Goal: Information Seeking & Learning: Check status

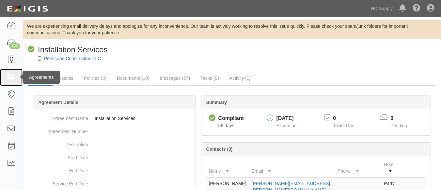
click at [15, 75] on icon at bounding box center [11, 77] width 9 height 8
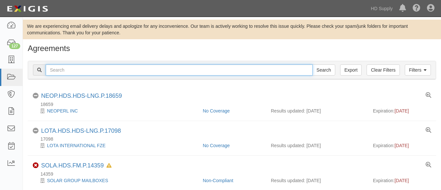
click at [108, 69] on input "text" at bounding box center [179, 69] width 267 height 11
paste input "Highmark Restorations Inc"
type input "Highmark Restorations Inc"
click at [312, 64] on input "Search" at bounding box center [323, 69] width 23 height 11
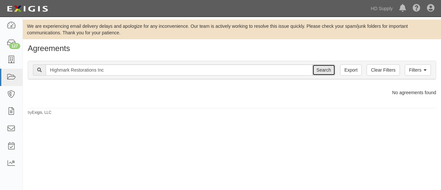
click at [323, 73] on input "Search" at bounding box center [323, 69] width 23 height 11
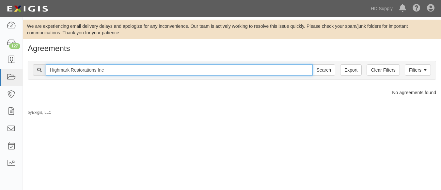
click at [169, 70] on input "Highmark Restorations Inc" at bounding box center [179, 69] width 267 height 11
type input "Highmark"
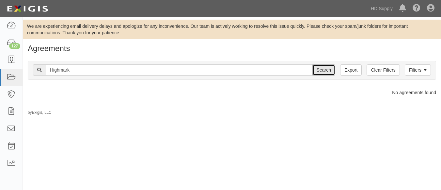
click at [314, 68] on input "Search" at bounding box center [323, 69] width 23 height 11
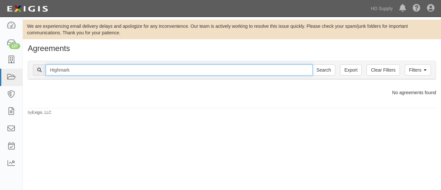
click at [121, 75] on input "Highmark" at bounding box center [179, 69] width 267 height 11
type input "H"
paste input "Highmark Restorations Inc"
type input "Highmark Restorations Inc"
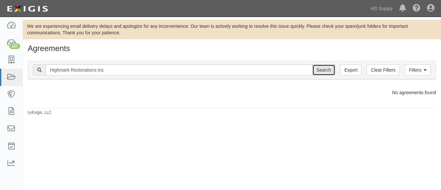
click at [319, 68] on input "Search" at bounding box center [323, 69] width 23 height 11
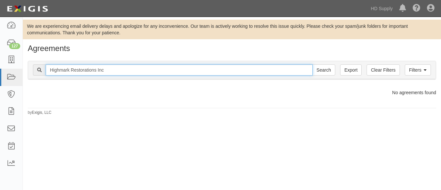
click at [114, 70] on input "Highmark Restorations Inc" at bounding box center [179, 69] width 267 height 11
type input "Highmark Restorations"
click at [312, 64] on input "Search" at bounding box center [323, 69] width 23 height 11
click at [108, 71] on input "Highmark Restorations" at bounding box center [179, 69] width 267 height 11
type input "Highmark"
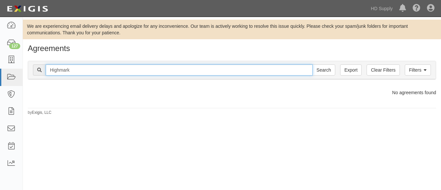
click at [312, 64] on input "Search" at bounding box center [323, 69] width 23 height 11
drag, startPoint x: 0, startPoint y: 0, endPoint x: 108, endPoint y: 71, distance: 129.2
click at [108, 71] on input "Highmark" at bounding box center [179, 69] width 267 height 11
type input "Highmark Buliders INC"
click at [312, 64] on input "Search" at bounding box center [323, 69] width 23 height 11
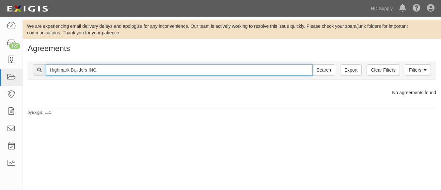
click at [108, 71] on input "Highmark Buliders INC" at bounding box center [179, 69] width 267 height 11
type input "Highmark Buliders INC"
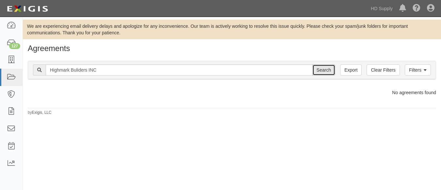
click at [320, 67] on input "Search" at bounding box center [323, 69] width 23 height 11
click at [424, 71] on icon at bounding box center [424, 70] width 3 height 5
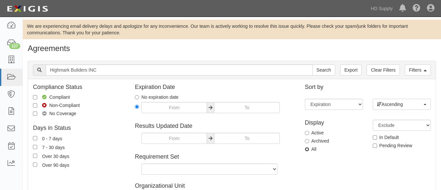
click at [309, 150] on input "All" at bounding box center [307, 149] width 4 height 4
radio input "true"
click at [312, 64] on input "Search" at bounding box center [323, 69] width 23 height 11
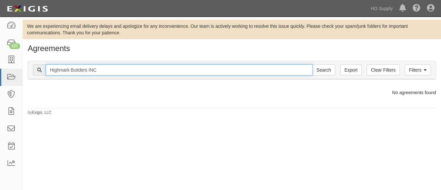
click at [104, 70] on input "Highmark Buliders INC" at bounding box center [179, 69] width 267 height 11
click at [312, 64] on input "Search" at bounding box center [323, 69] width 23 height 11
click at [104, 70] on input "Highmark Buliders INC" at bounding box center [179, 69] width 267 height 11
type input "Highmark Buliders Inc"
click at [312, 64] on input "Search" at bounding box center [323, 69] width 23 height 11
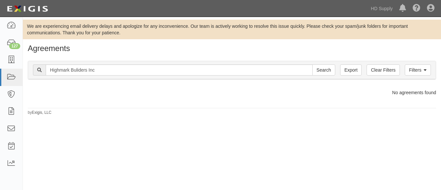
click at [119, 79] on div "Filters Clear Filters Export Highmark Buliders Inc Search Filters" at bounding box center [231, 70] width 407 height 18
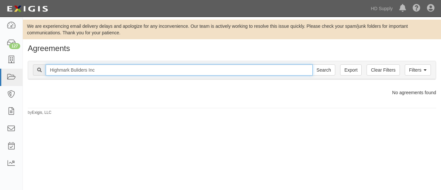
click at [119, 74] on input "Highmark Buliders Inc" at bounding box center [179, 69] width 267 height 11
click at [312, 64] on input "Search" at bounding box center [323, 69] width 23 height 11
click at [81, 70] on input "Highmark Buliders Inc" at bounding box center [179, 69] width 267 height 11
click at [120, 66] on input "Highmark Buliders Inc" at bounding box center [179, 69] width 267 height 11
type input "H"
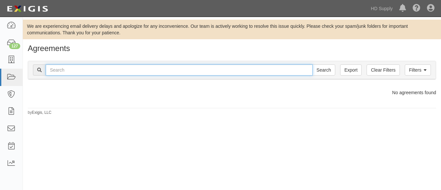
paste input "Highmark Restorations Inc"
type input "Highmark Restorations Inc"
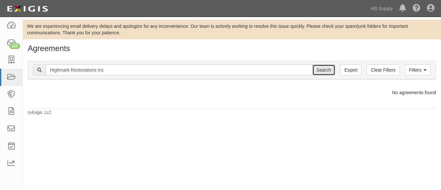
click at [324, 72] on input "Search" at bounding box center [323, 69] width 23 height 11
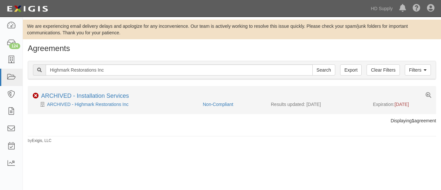
click at [91, 92] on li "Non-Compliant ARCHIVED - Installation Services ARCHIVED - Highmark Restorations…" at bounding box center [232, 100] width 408 height 28
click at [100, 95] on link "ARCHIVED - Installation Services" at bounding box center [85, 95] width 88 height 7
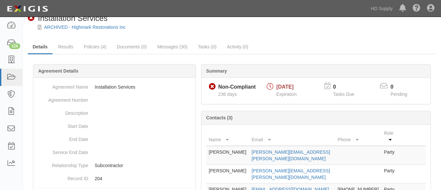
scroll to position [51, 0]
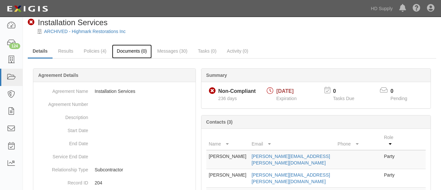
click at [132, 50] on link "Documents (0)" at bounding box center [132, 51] width 40 height 14
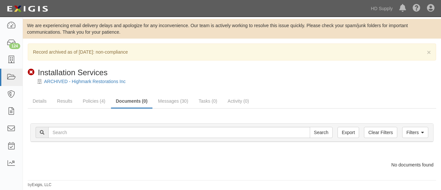
scroll to position [0, 0]
click at [165, 101] on link "Messages (30)" at bounding box center [173, 102] width 40 height 14
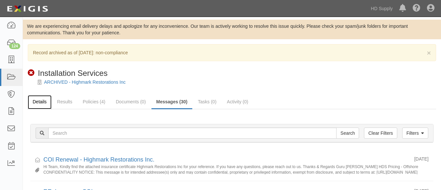
click at [45, 99] on link "Details" at bounding box center [40, 102] width 24 height 14
